Goal: Find contact information: Find contact information

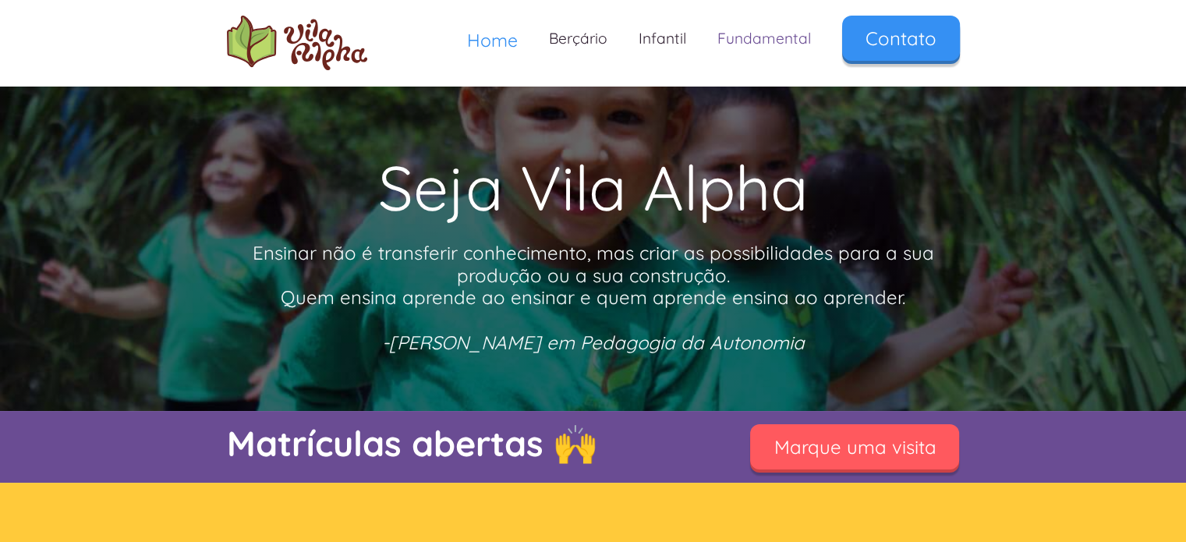
click at [784, 37] on link "Fundamental" at bounding box center [764, 39] width 125 height 46
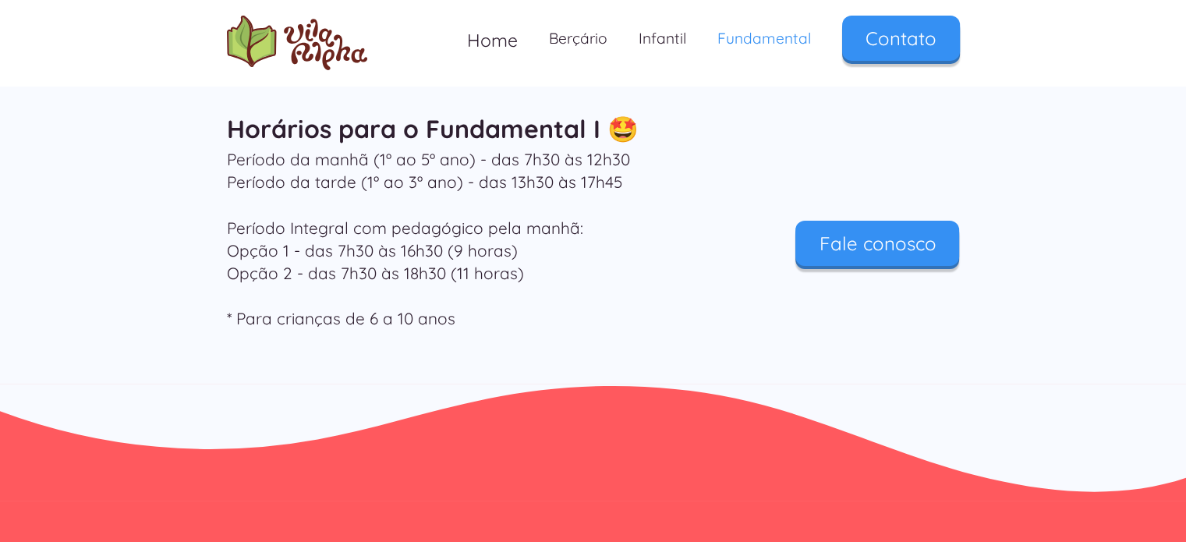
scroll to position [5481, 0]
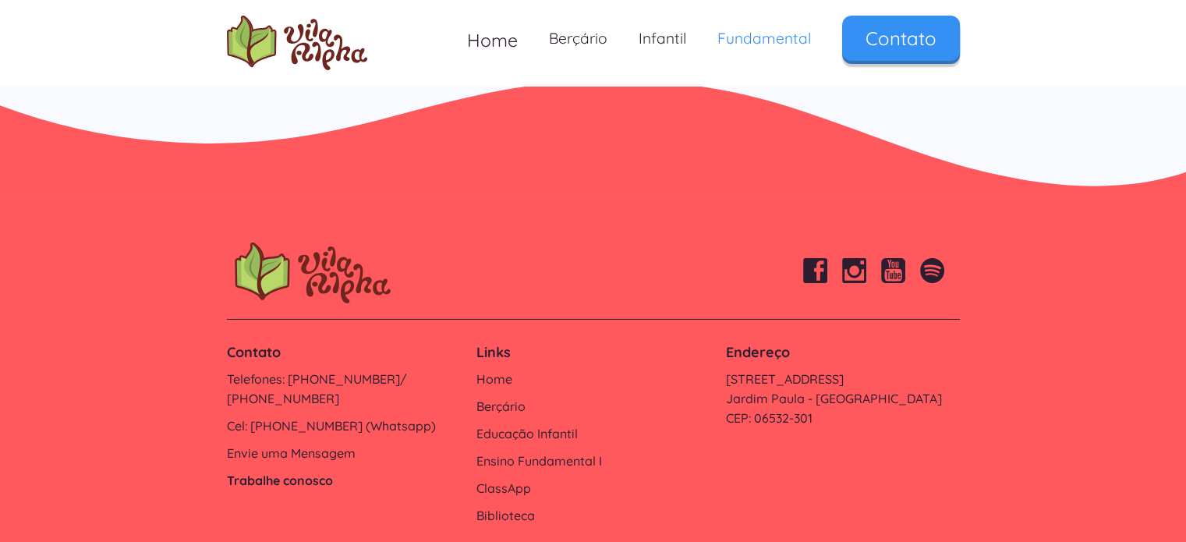
click at [284, 471] on link "Trabalhe conosco" at bounding box center [344, 480] width 234 height 19
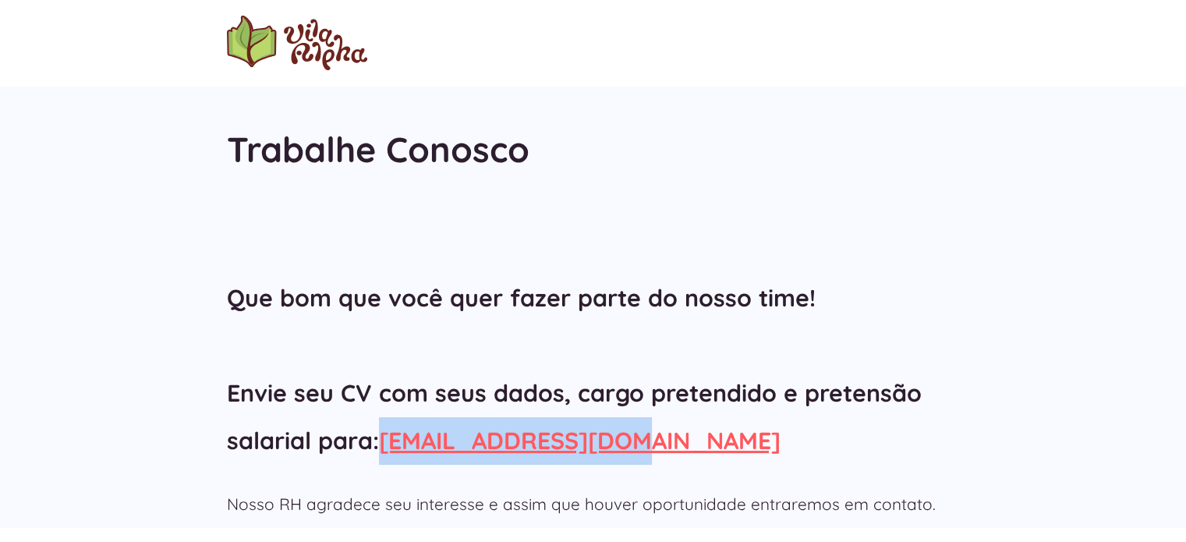
drag, startPoint x: 646, startPoint y: 441, endPoint x: 383, endPoint y: 441, distance: 263.6
click at [383, 441] on h2 "Que bom que você quer fazer parte do nosso time! Envie seu CV com seus dados, c…" at bounding box center [593, 368] width 733 height 189
copy link "[EMAIL_ADDRESS][DOMAIN_NAME]"
